Goal: Transaction & Acquisition: Purchase product/service

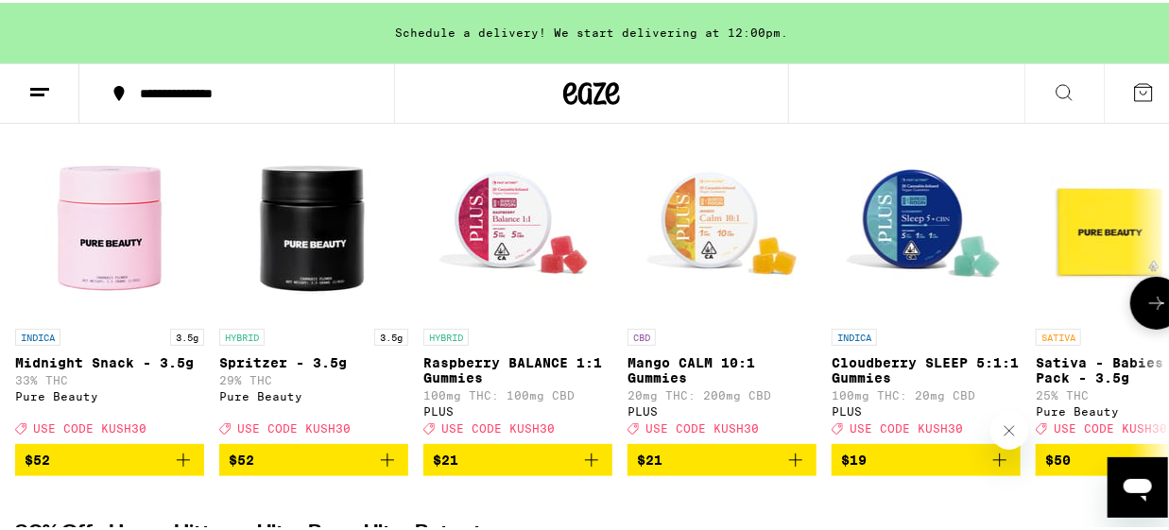
click at [1147, 304] on icon at bounding box center [1157, 300] width 23 height 23
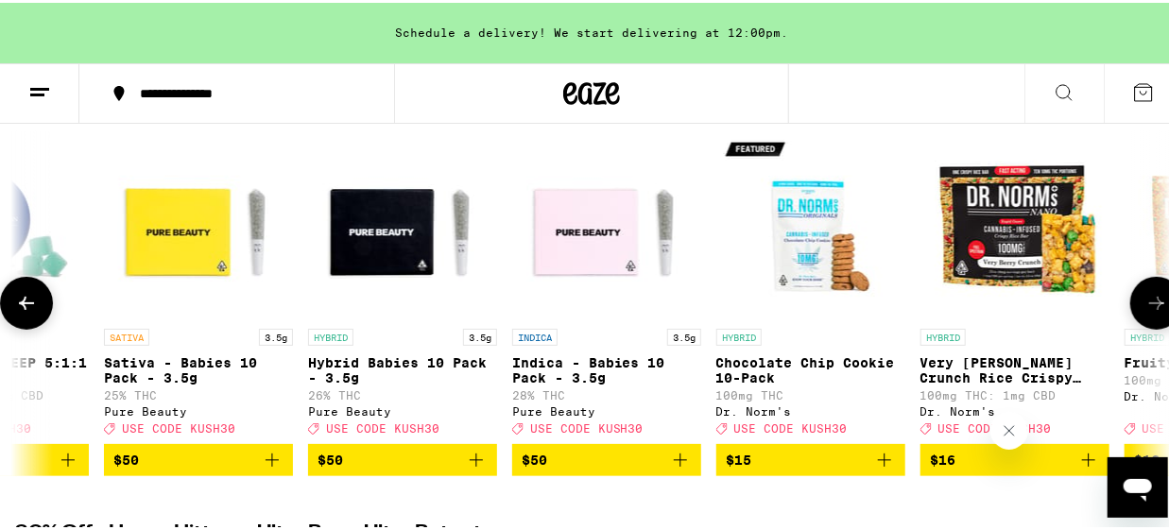
click at [1147, 304] on icon at bounding box center [1157, 300] width 23 height 23
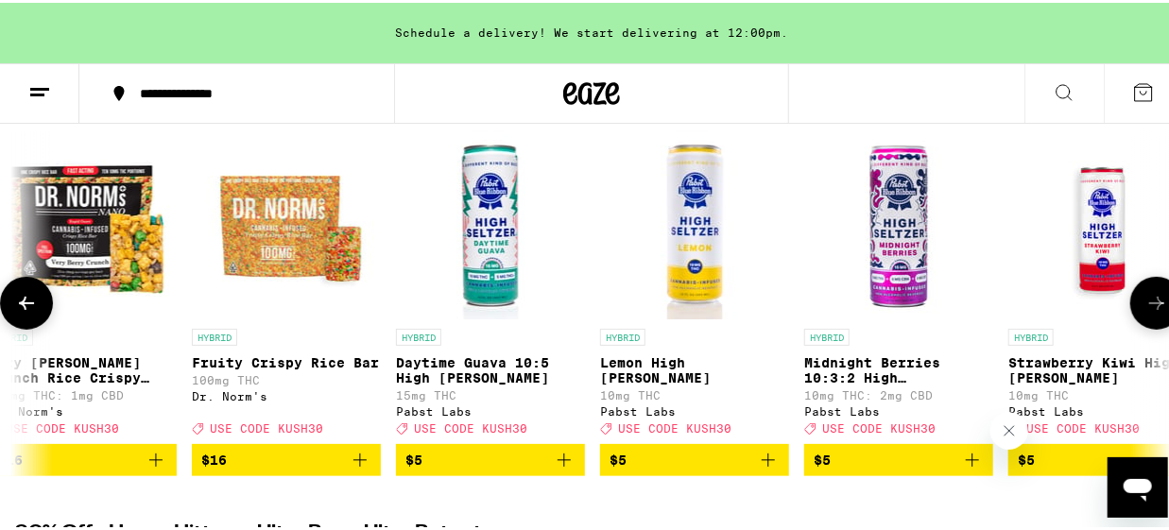
click at [1147, 304] on icon at bounding box center [1157, 300] width 23 height 23
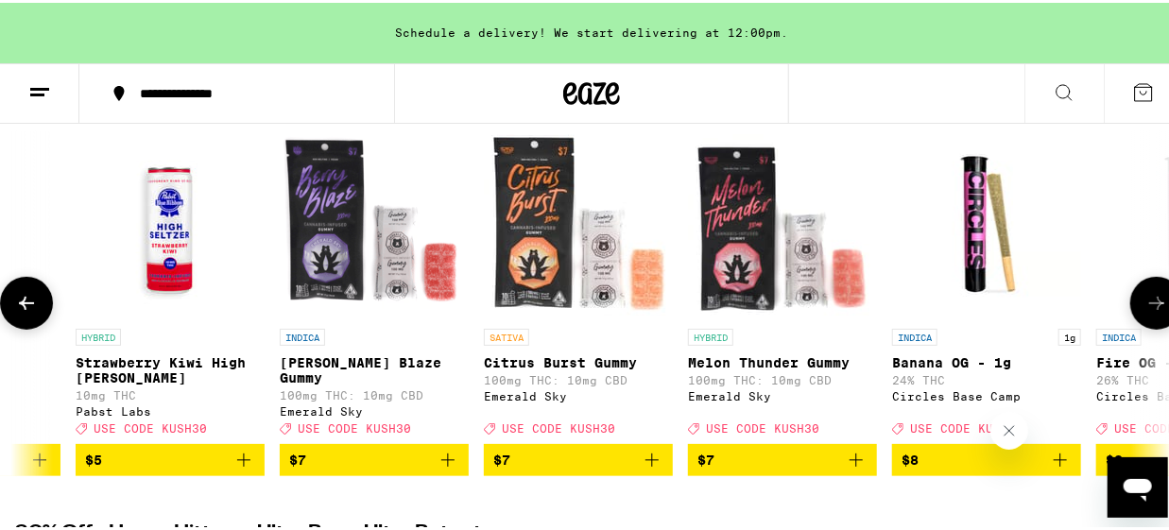
click at [1147, 304] on icon at bounding box center [1157, 300] width 23 height 23
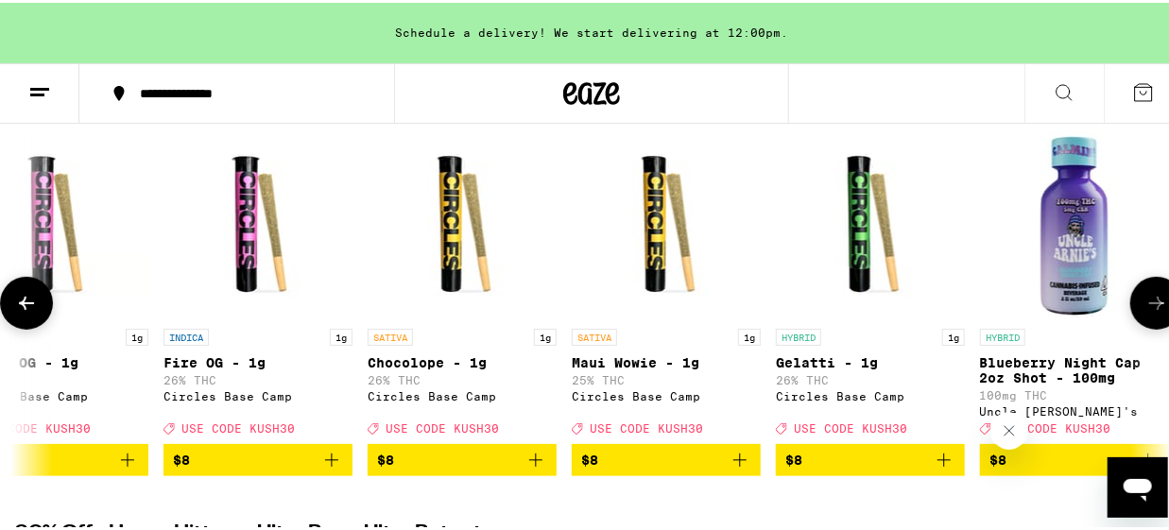
click at [1147, 304] on icon at bounding box center [1157, 300] width 23 height 23
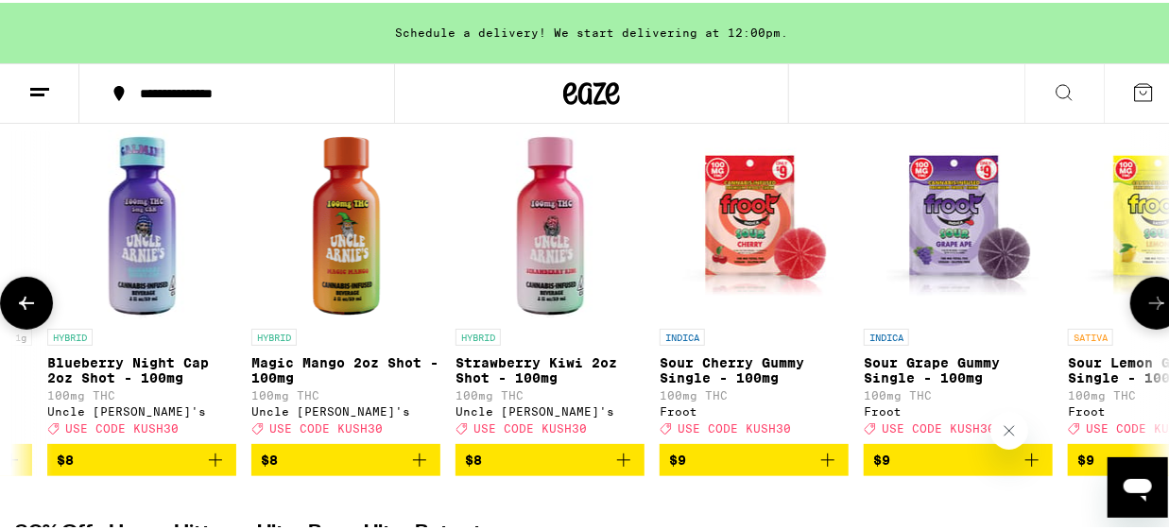
click at [1147, 304] on icon at bounding box center [1157, 300] width 23 height 23
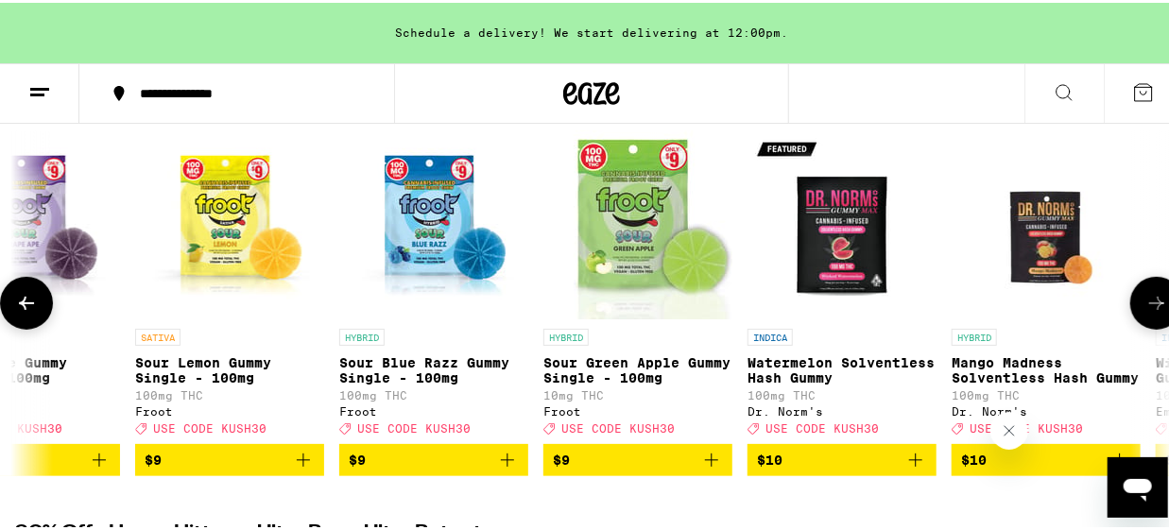
click at [1147, 304] on icon at bounding box center [1157, 300] width 23 height 23
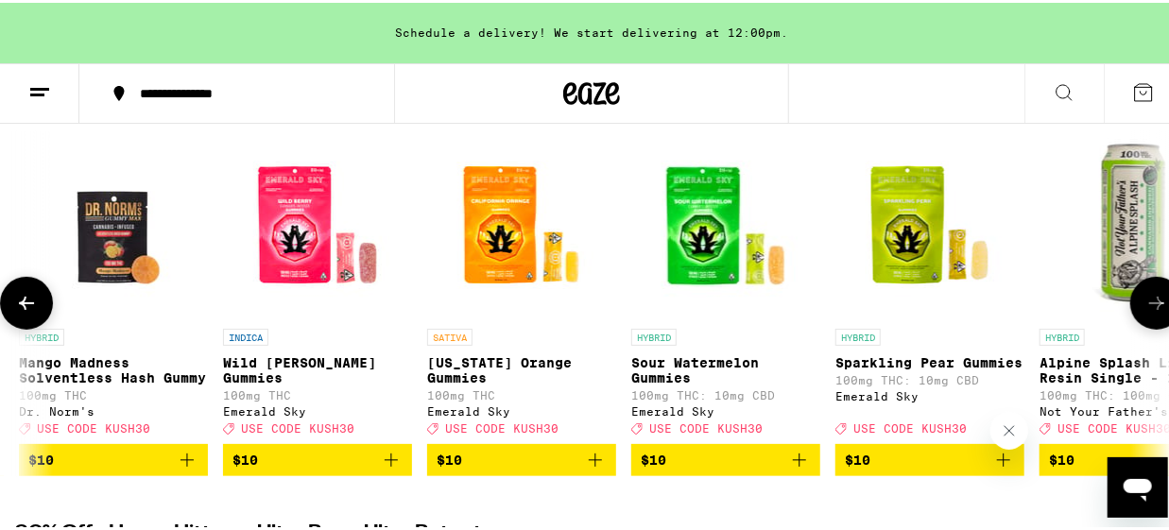
click at [1147, 304] on icon at bounding box center [1157, 300] width 23 height 23
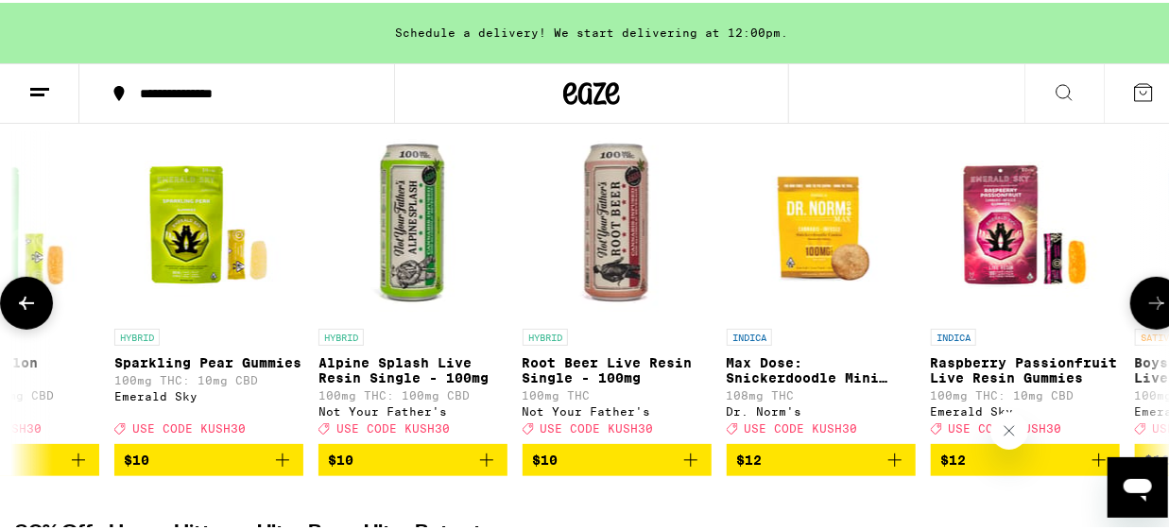
scroll to position [0, 7463]
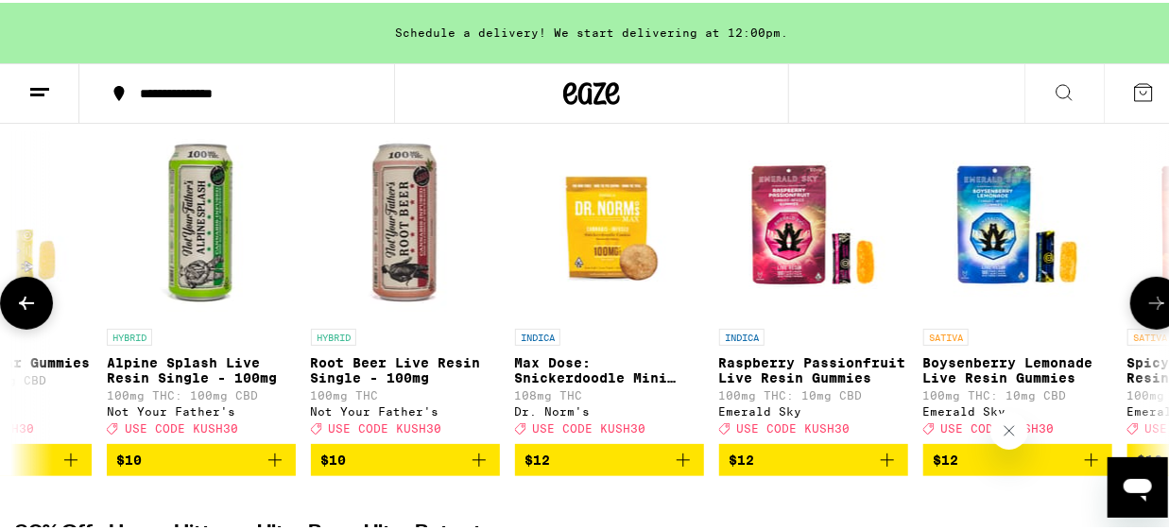
click at [1147, 304] on icon at bounding box center [1157, 300] width 23 height 23
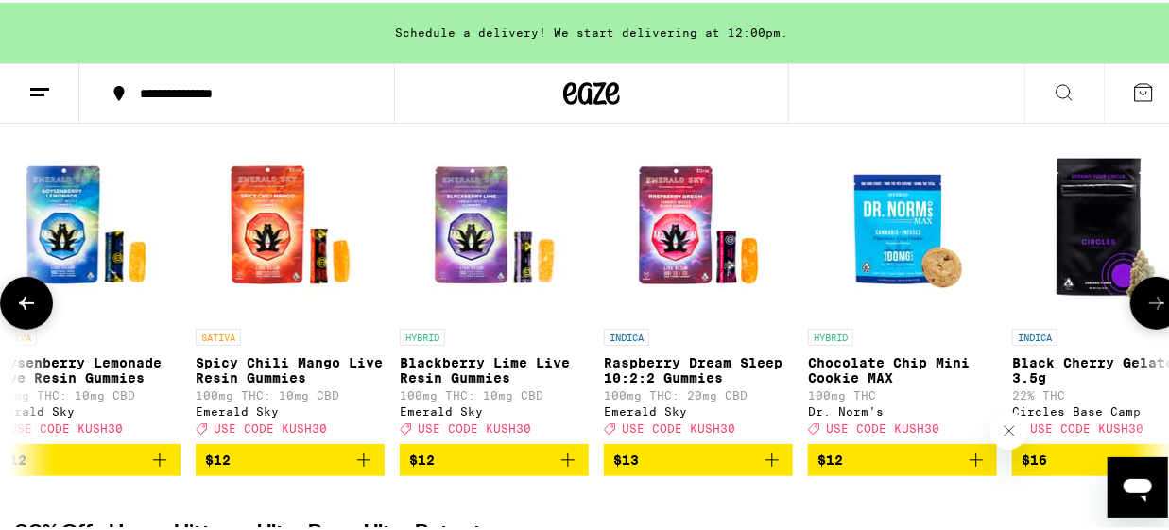
click at [1147, 304] on icon at bounding box center [1157, 300] width 23 height 23
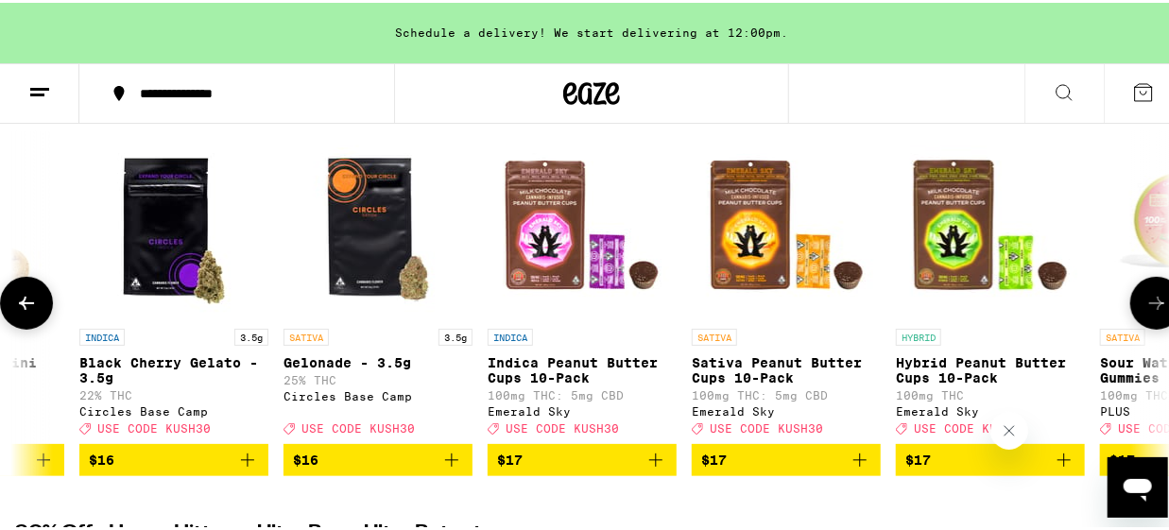
click at [1147, 304] on icon at bounding box center [1157, 300] width 23 height 23
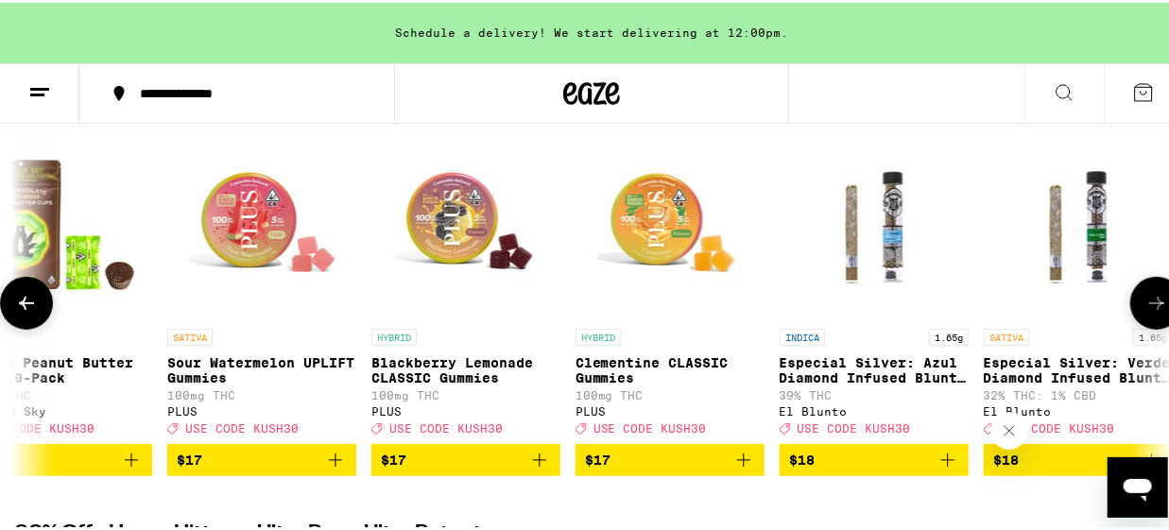
click at [1147, 304] on icon at bounding box center [1157, 300] width 23 height 23
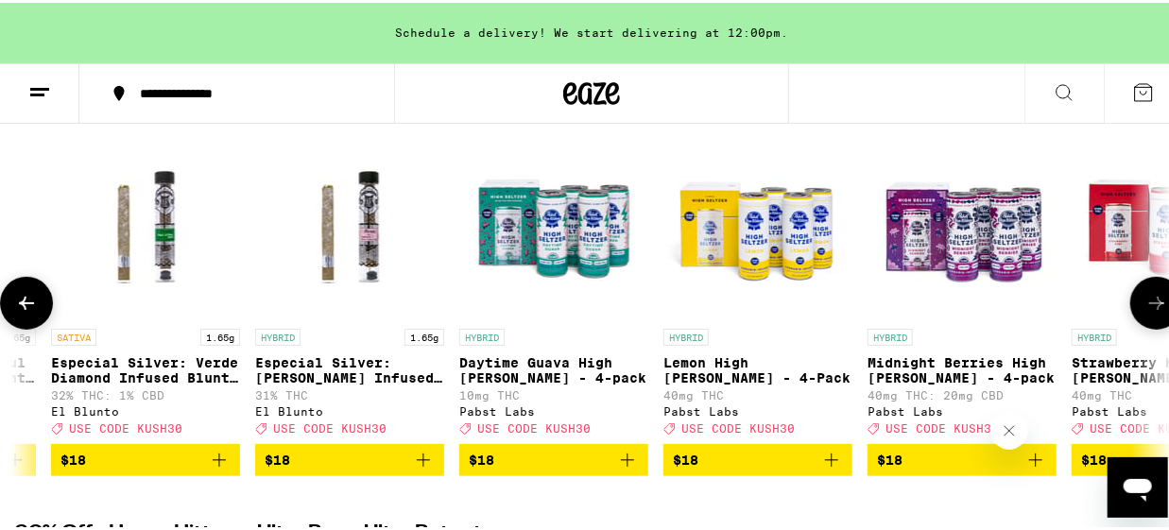
click at [1147, 304] on icon at bounding box center [1157, 300] width 23 height 23
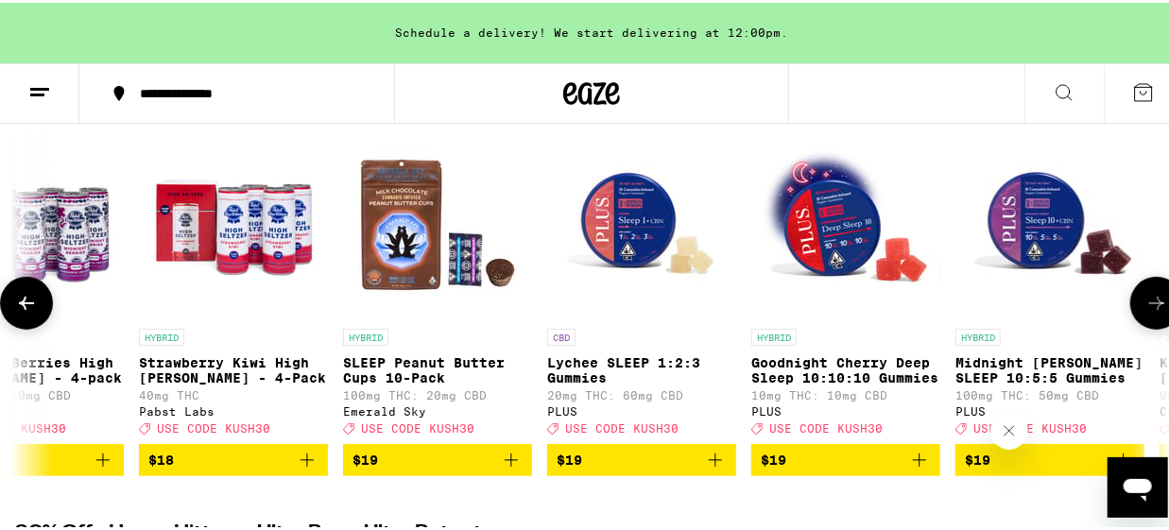
click at [1147, 304] on icon at bounding box center [1157, 300] width 23 height 23
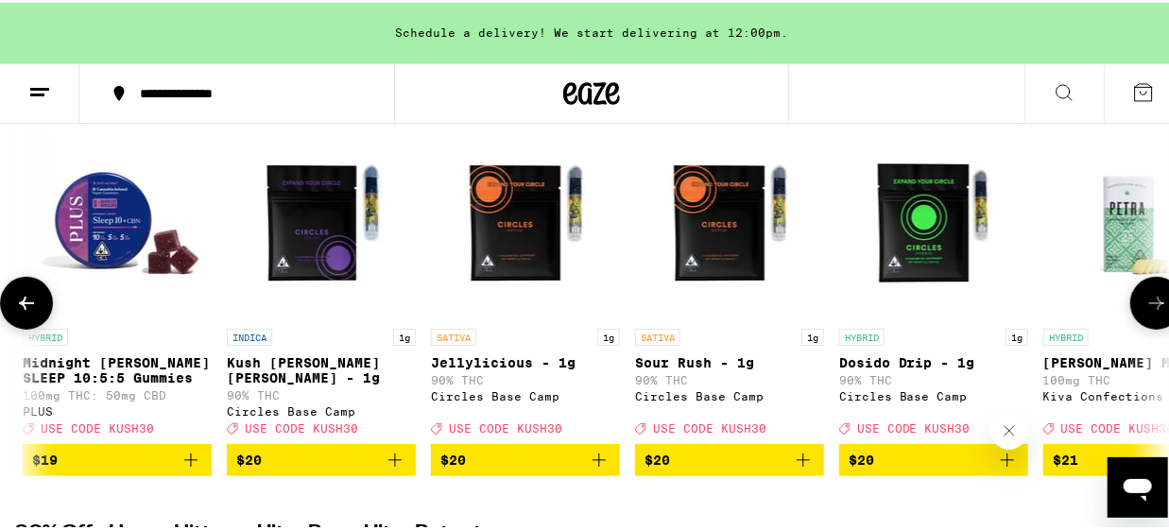
click at [1147, 304] on icon at bounding box center [1157, 300] width 23 height 23
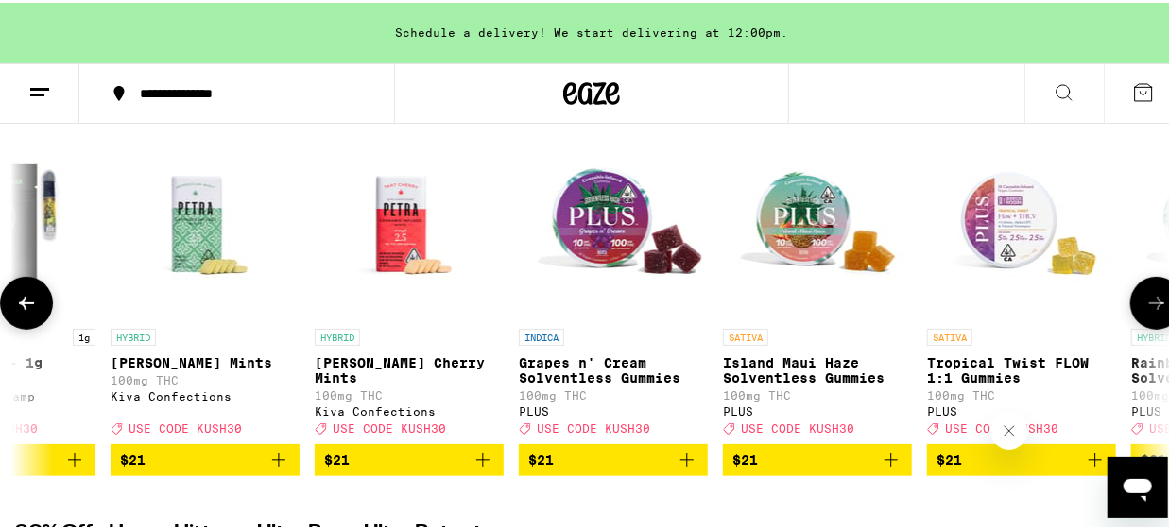
click at [1147, 304] on icon at bounding box center [1157, 300] width 23 height 23
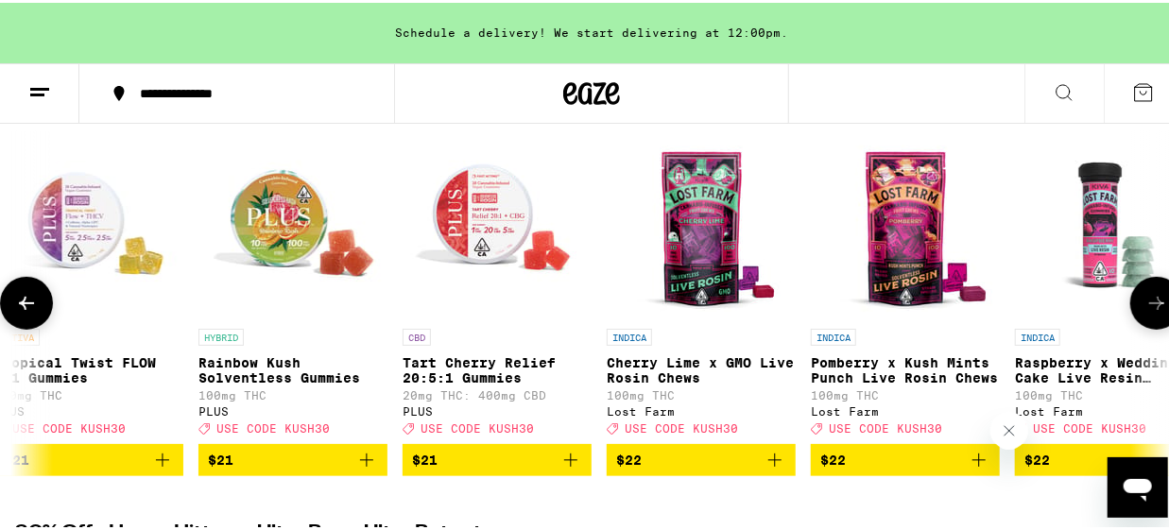
click at [1147, 304] on icon at bounding box center [1157, 300] width 23 height 23
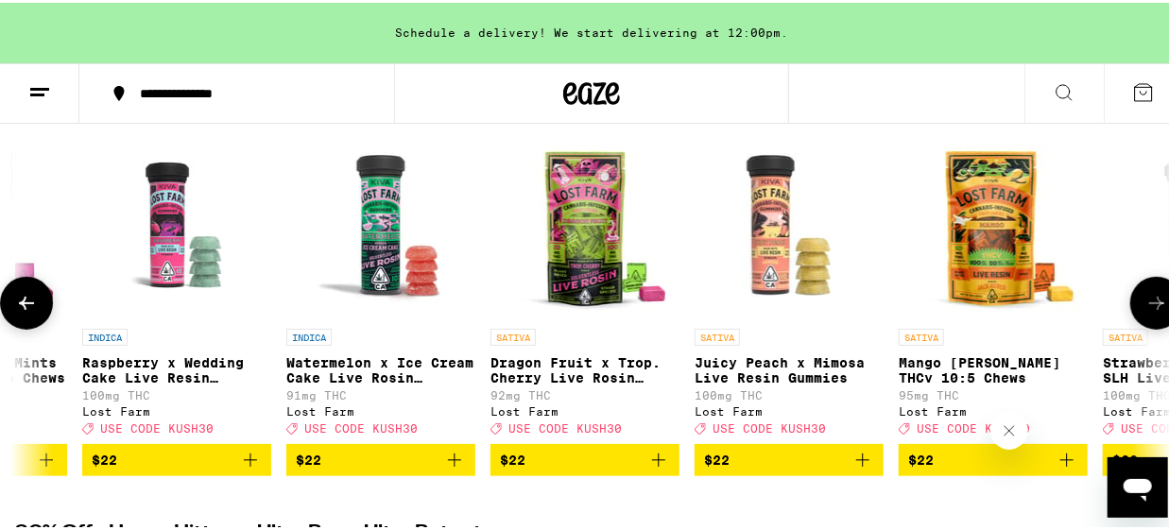
click at [1147, 304] on icon at bounding box center [1157, 300] width 23 height 23
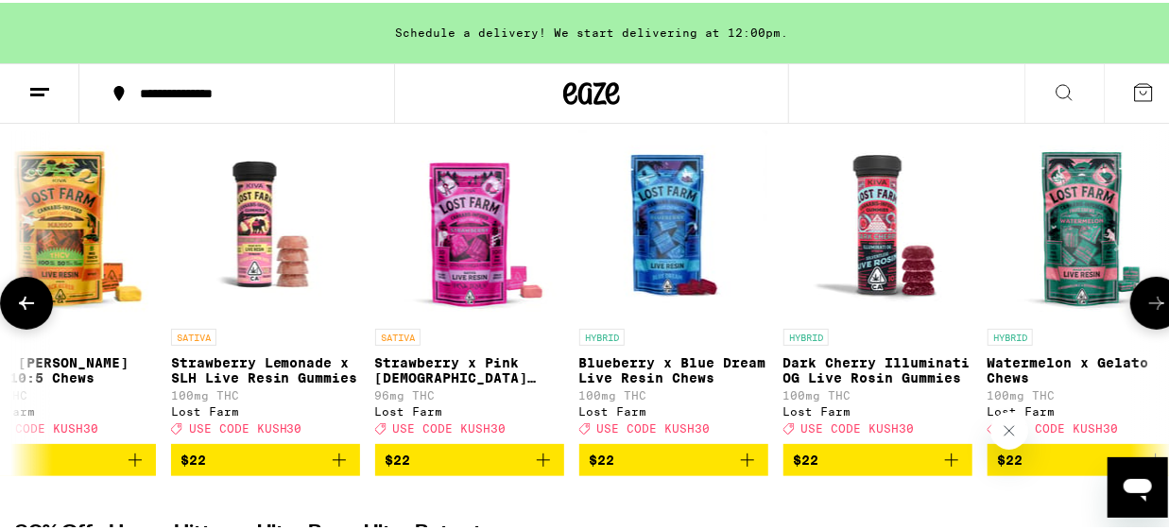
click at [1147, 304] on icon at bounding box center [1157, 300] width 23 height 23
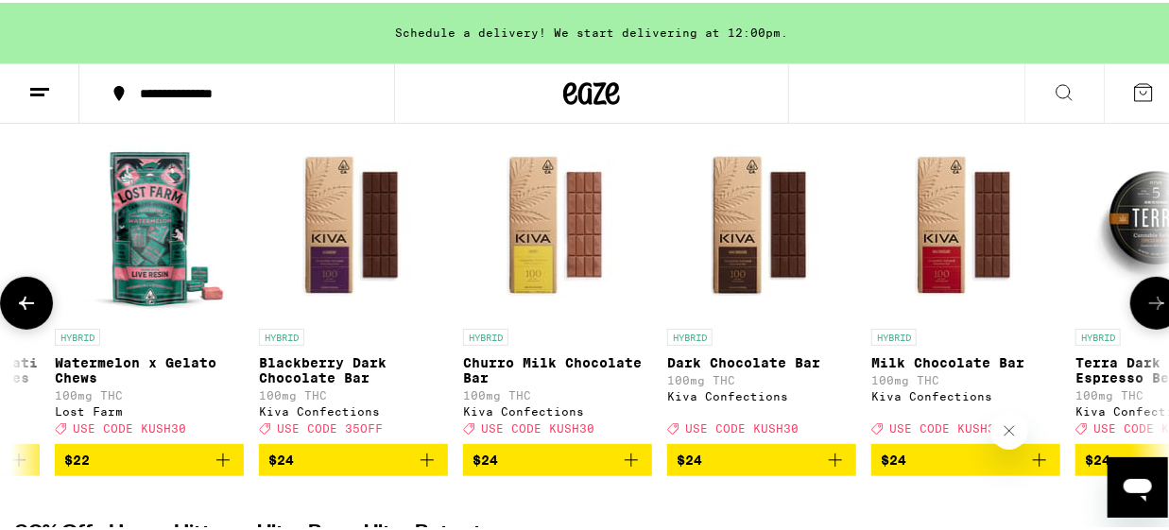
click at [1147, 304] on icon at bounding box center [1157, 300] width 23 height 23
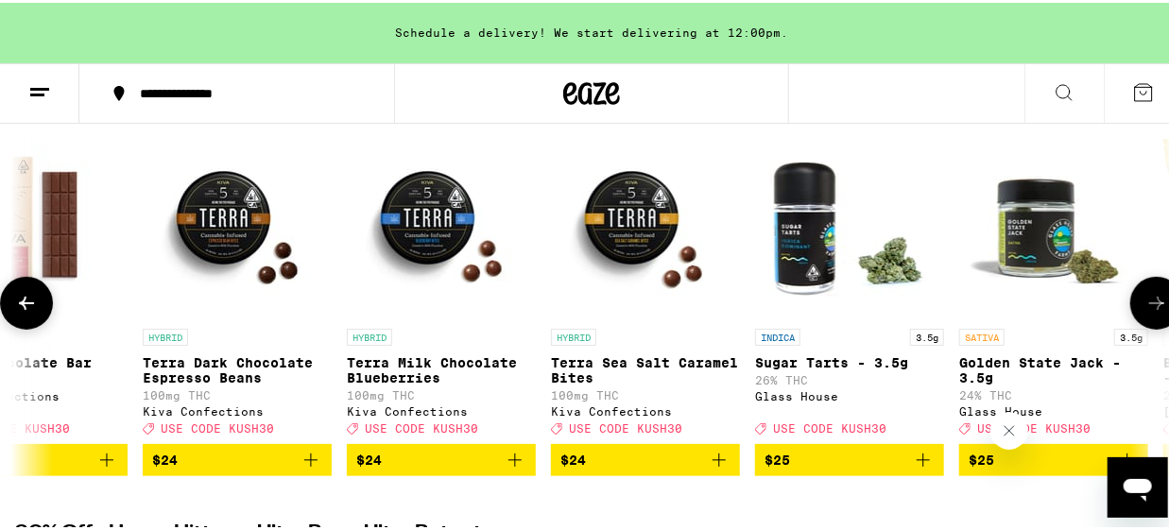
click at [1147, 304] on icon at bounding box center [1157, 300] width 23 height 23
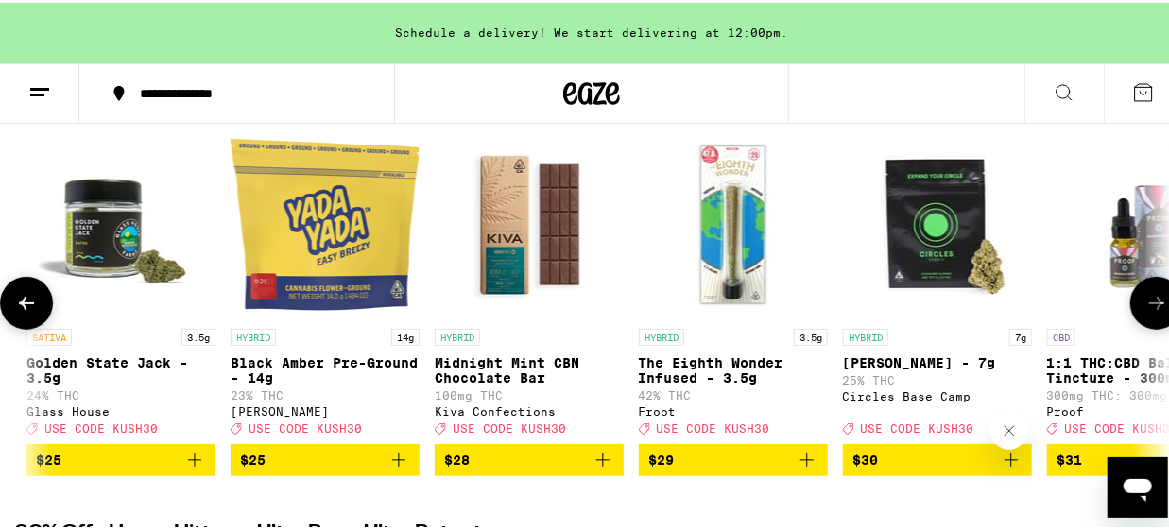
click at [1147, 304] on icon at bounding box center [1157, 300] width 23 height 23
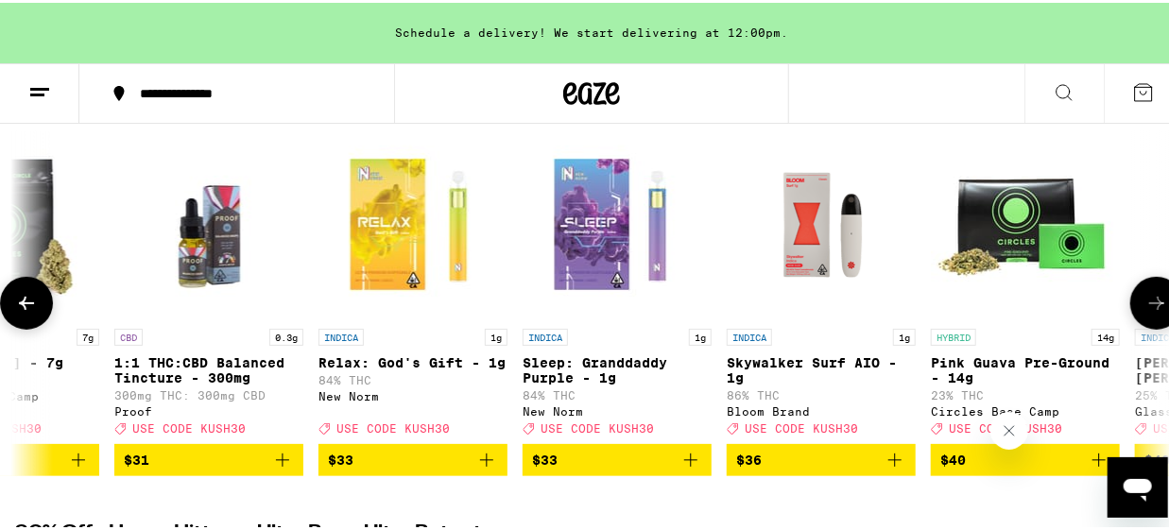
click at [1147, 304] on icon at bounding box center [1157, 300] width 23 height 23
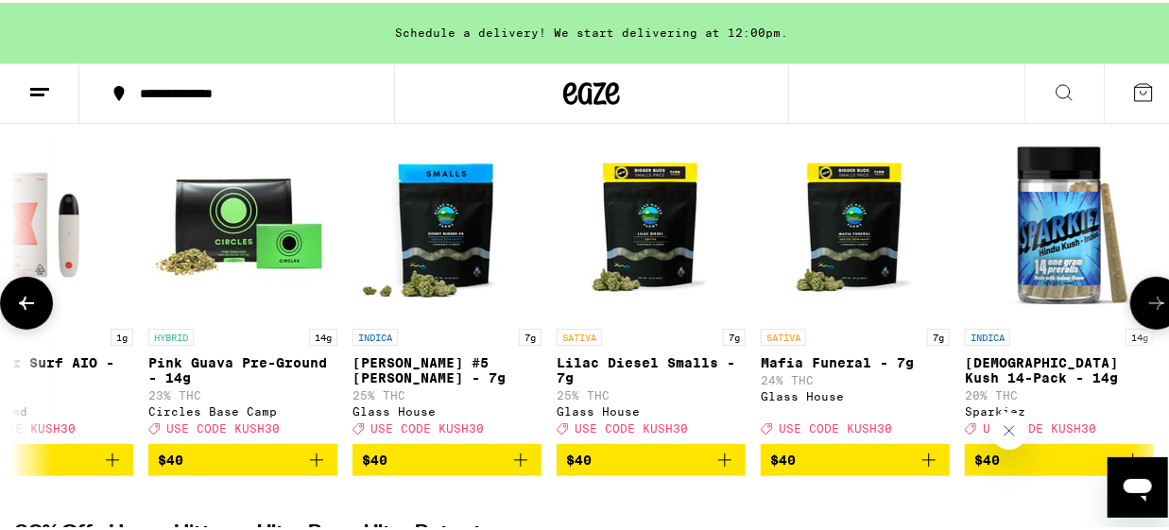
scroll to position [0, 21457]
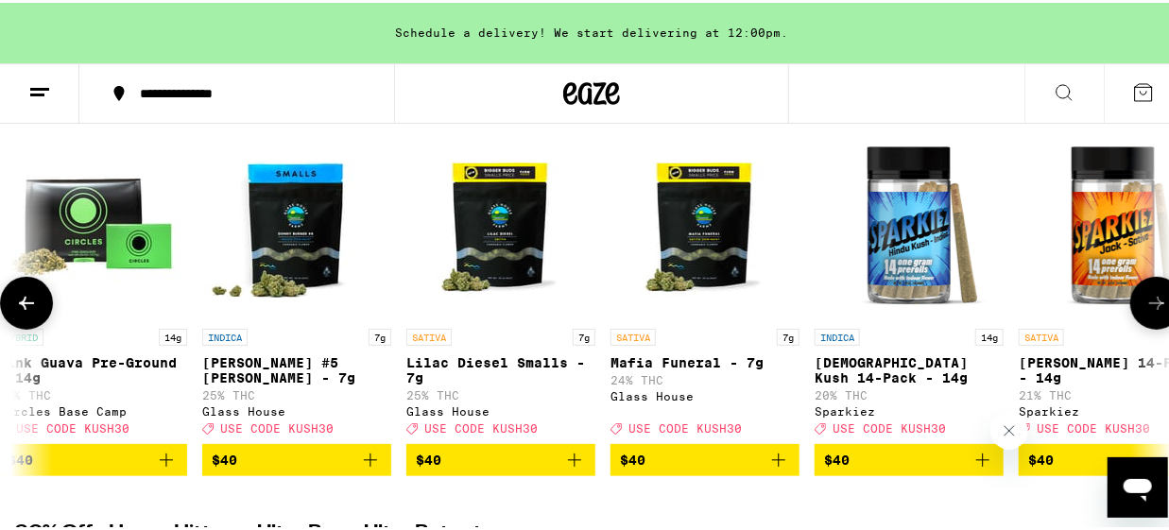
click at [1147, 304] on icon at bounding box center [1157, 300] width 23 height 23
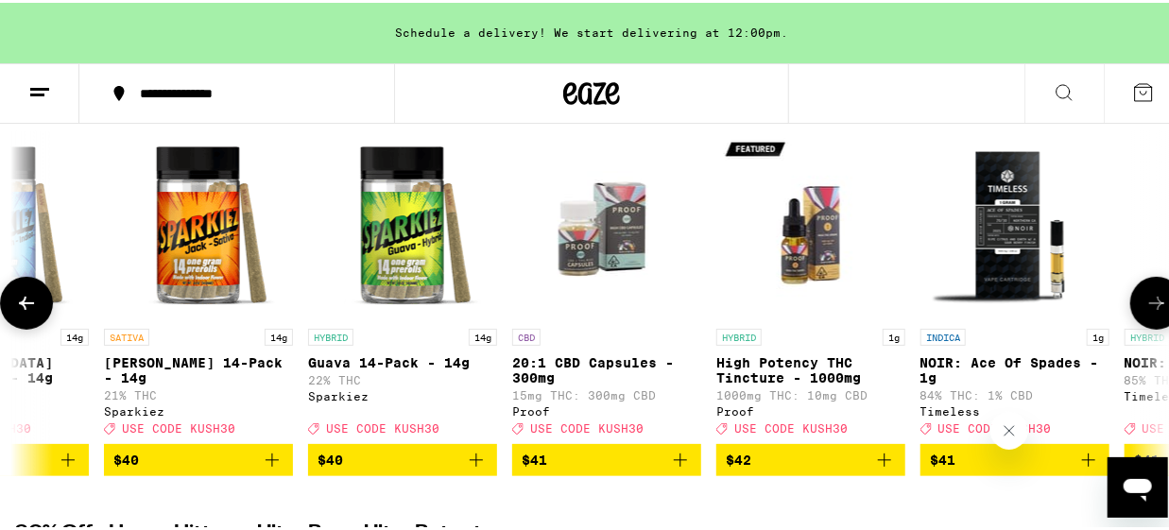
scroll to position [0, 22390]
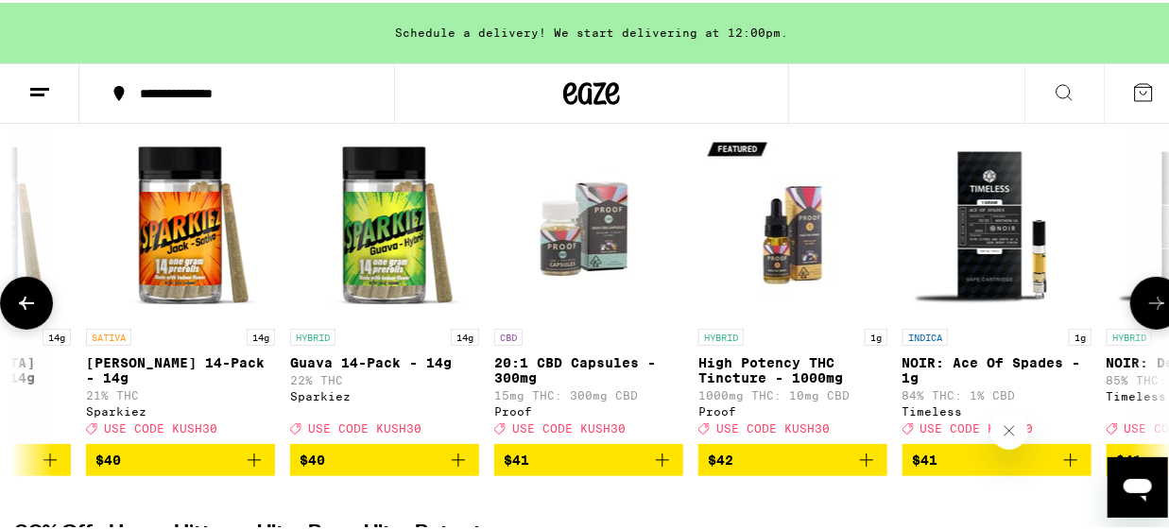
click at [1147, 304] on icon at bounding box center [1157, 300] width 23 height 23
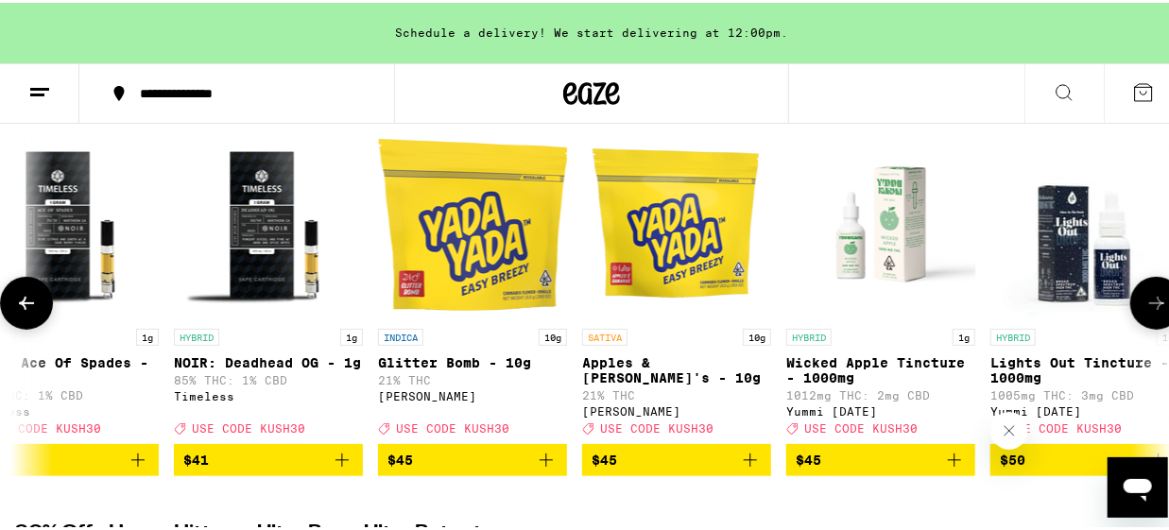
click at [1147, 304] on icon at bounding box center [1157, 300] width 23 height 23
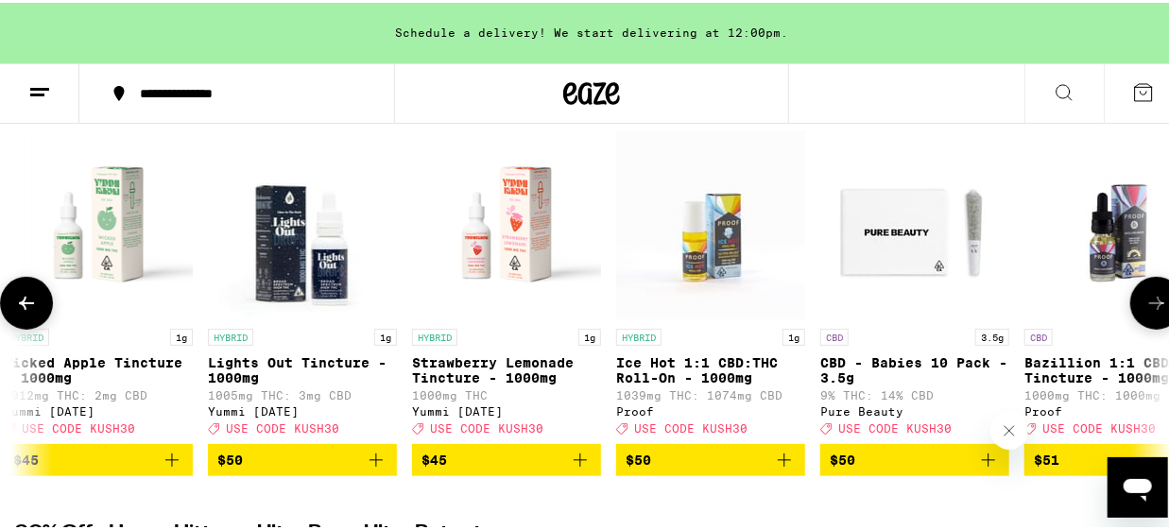
scroll to position [0, 24256]
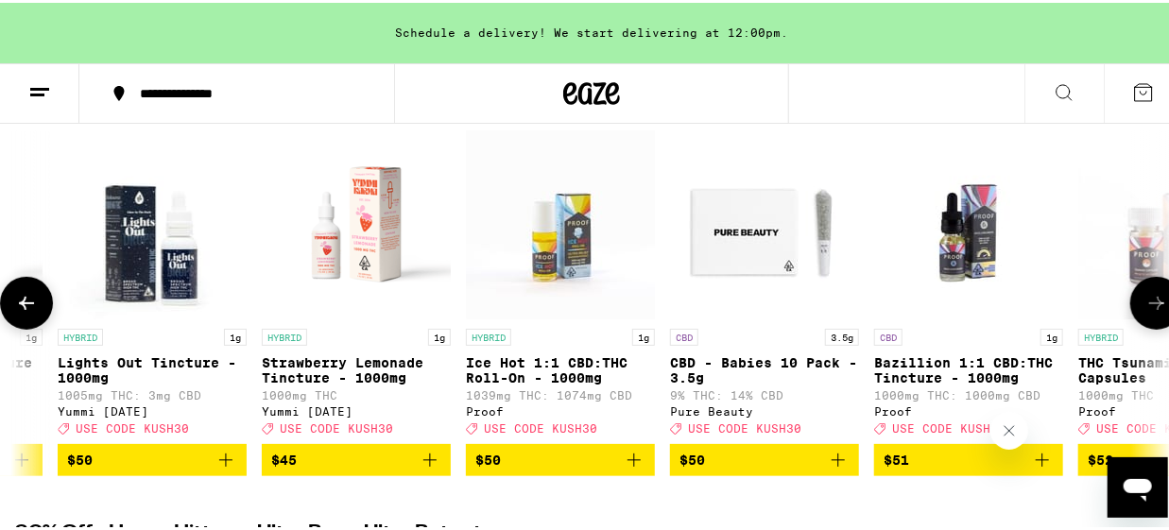
click at [1147, 304] on icon at bounding box center [1157, 300] width 23 height 23
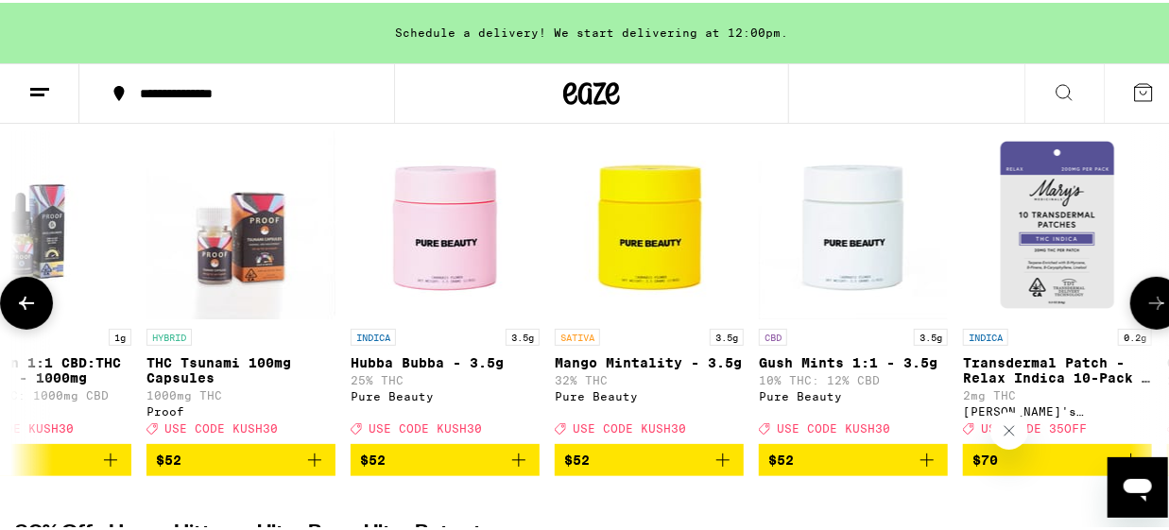
click at [1147, 304] on icon at bounding box center [1157, 300] width 23 height 23
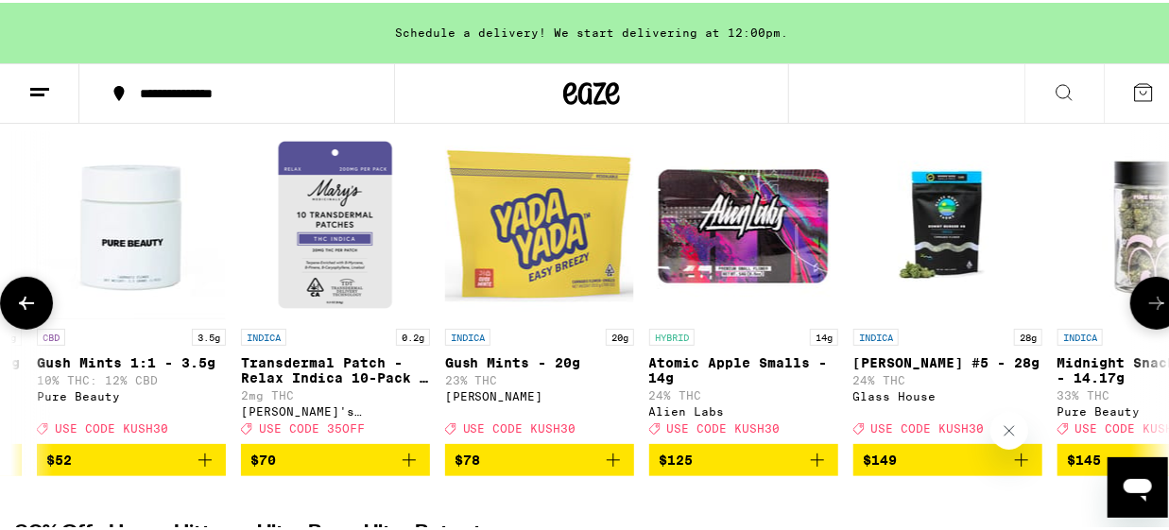
scroll to position [0, 26121]
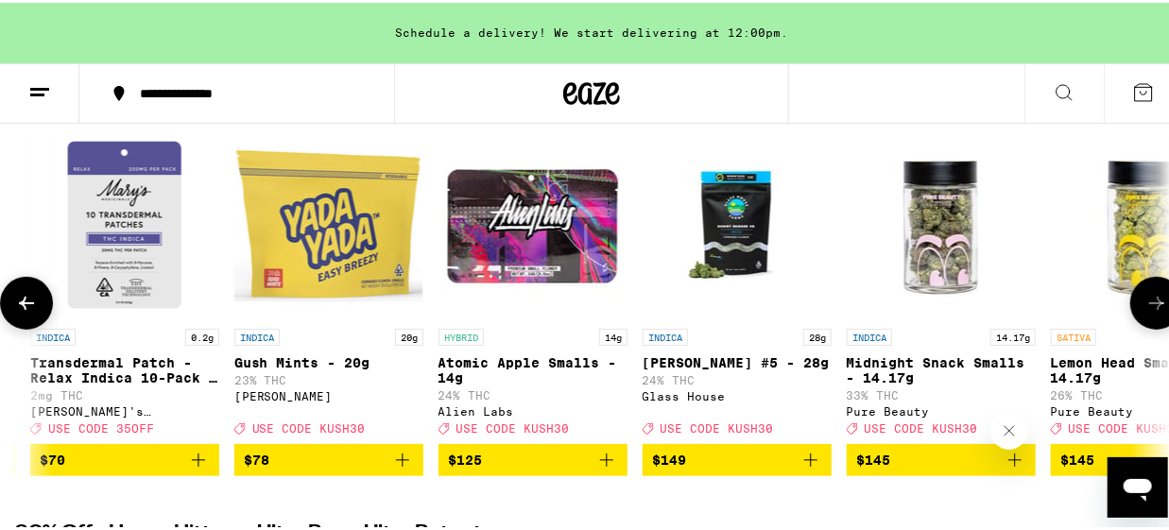
click at [10, 314] on button at bounding box center [26, 300] width 53 height 53
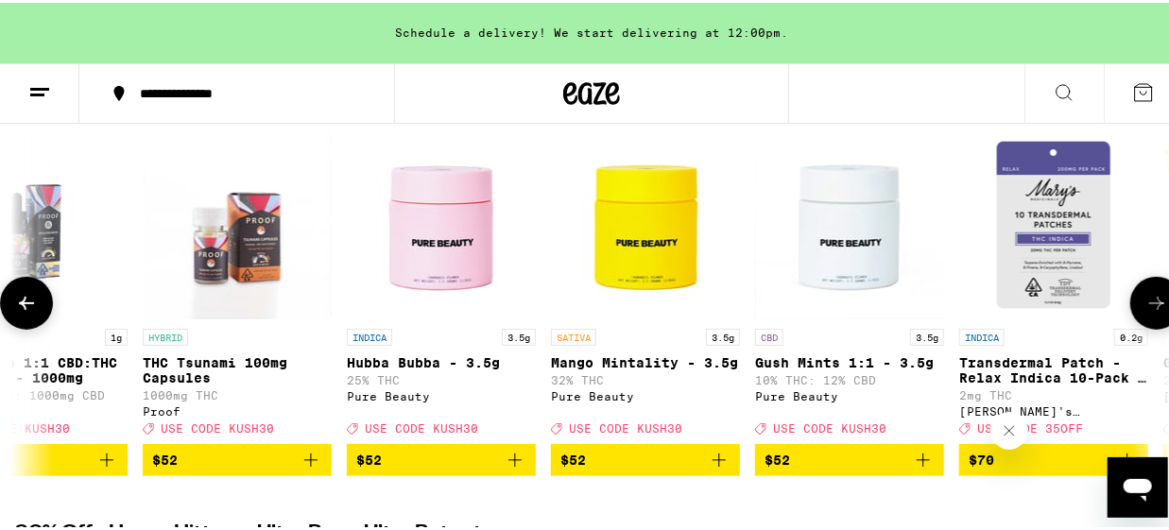
scroll to position [0, 25188]
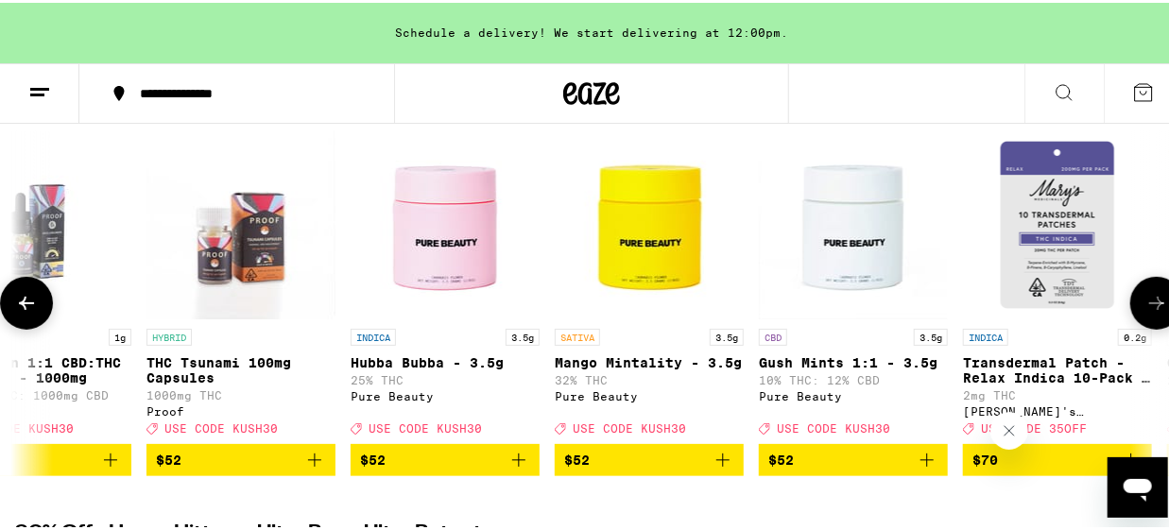
click at [1146, 306] on icon at bounding box center [1157, 300] width 23 height 23
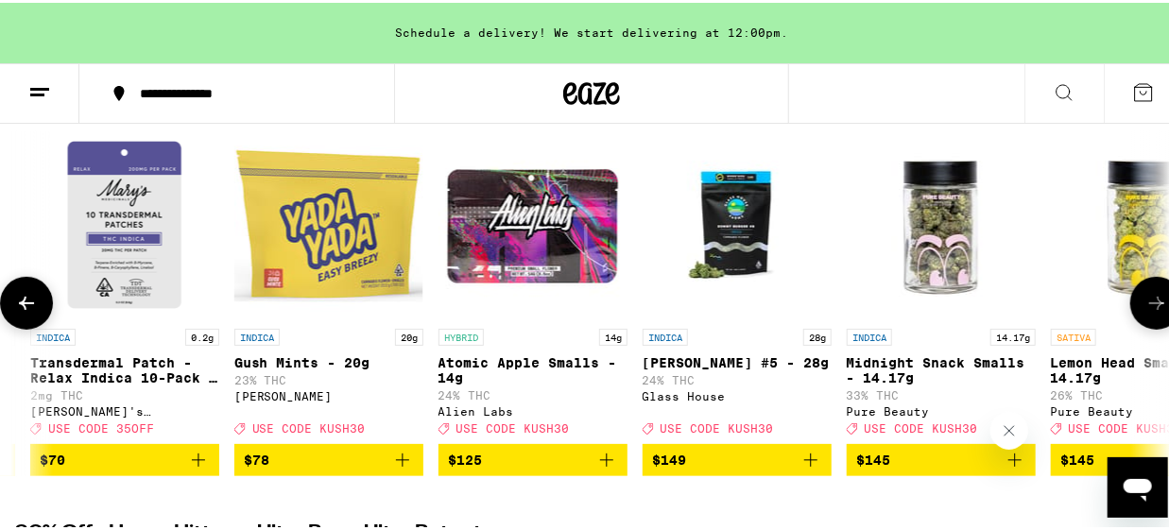
click at [1146, 306] on icon at bounding box center [1157, 300] width 23 height 23
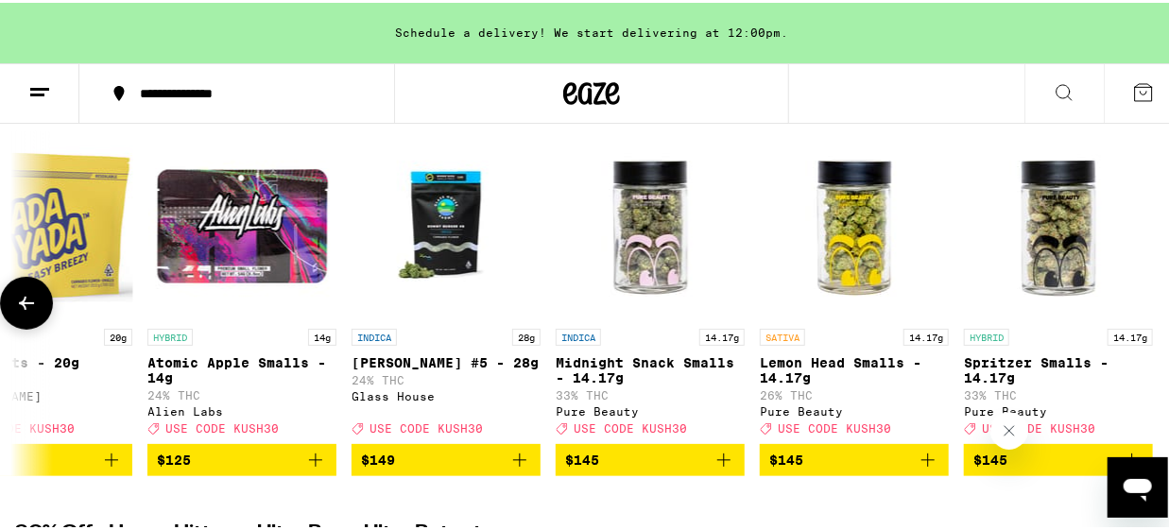
scroll to position [0, 26425]
